Goal: Navigation & Orientation: Find specific page/section

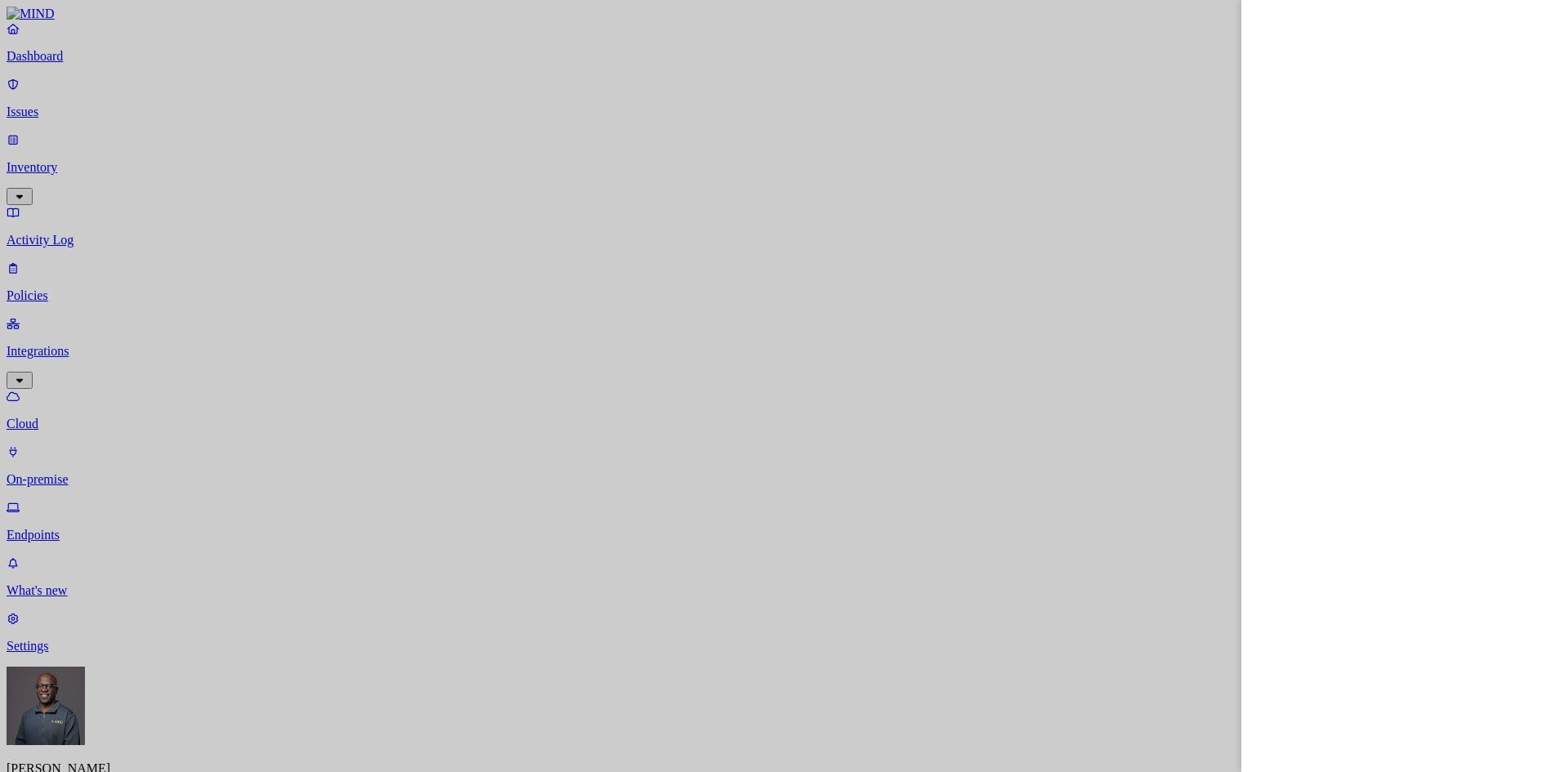
click at [154, 741] on div at bounding box center [784, 386] width 1568 height 772
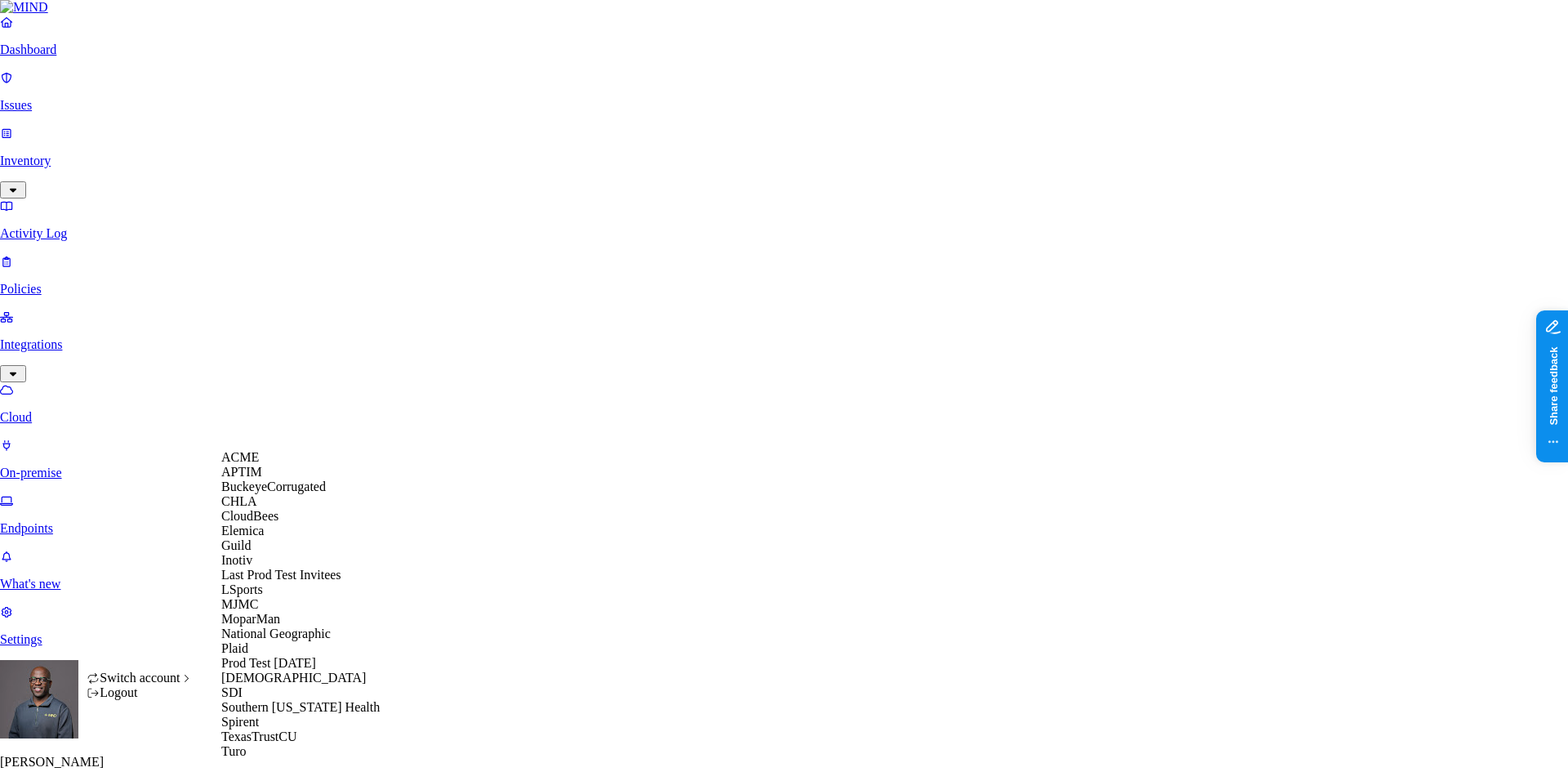
scroll to position [193, 0]
click at [296, 626] on span "National Geographic" at bounding box center [275, 633] width 109 height 14
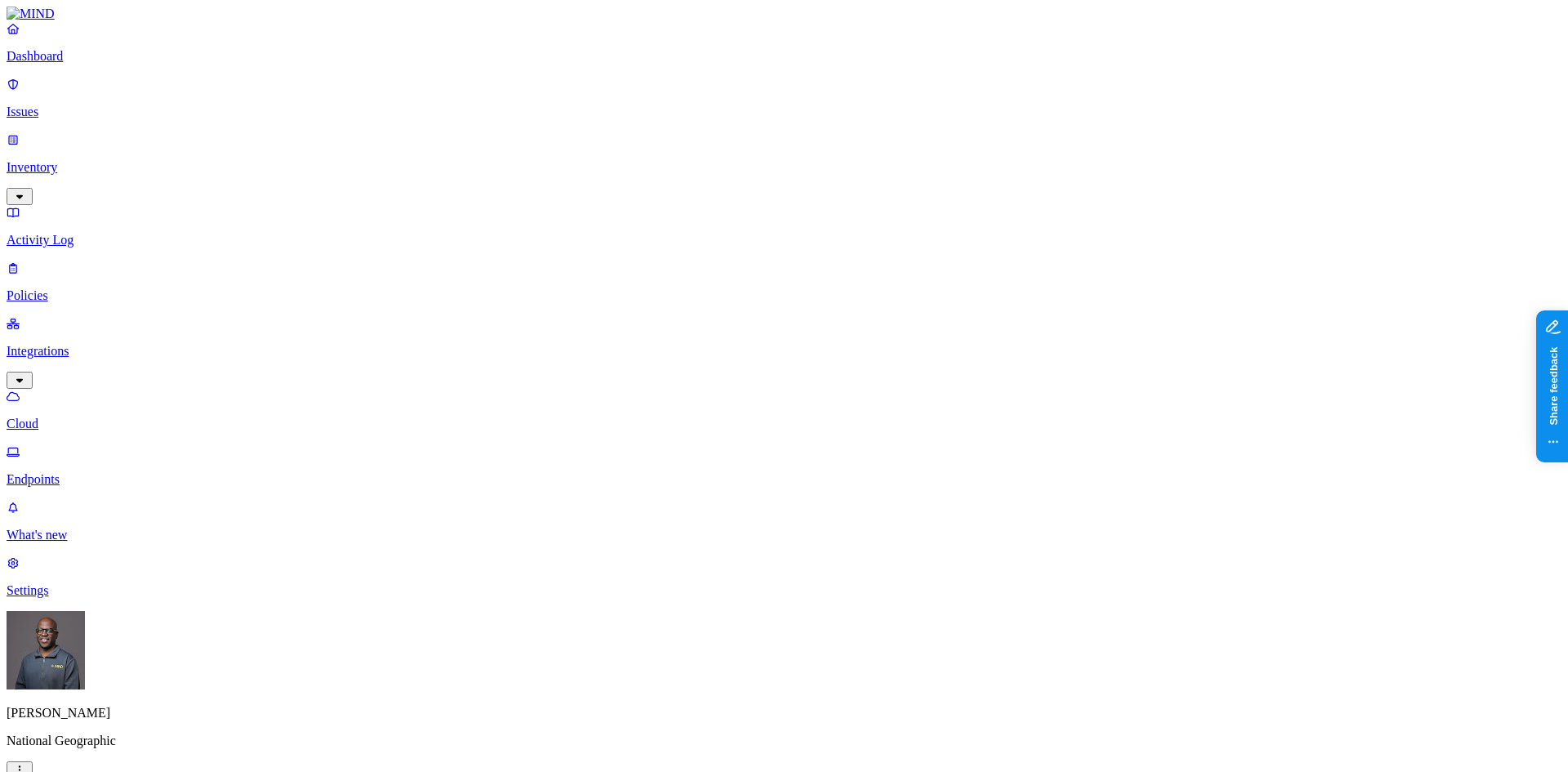
click at [71, 472] on p "Endpoints" at bounding box center [784, 480] width 1555 height 15
click at [70, 416] on p "Cloud" at bounding box center [784, 424] width 1555 height 15
click at [116, 160] on p "Inventory" at bounding box center [784, 168] width 1555 height 15
click at [78, 288] on p "Users" at bounding box center [784, 295] width 1555 height 15
